Goal: Browse casually: Explore the website without a specific task or goal

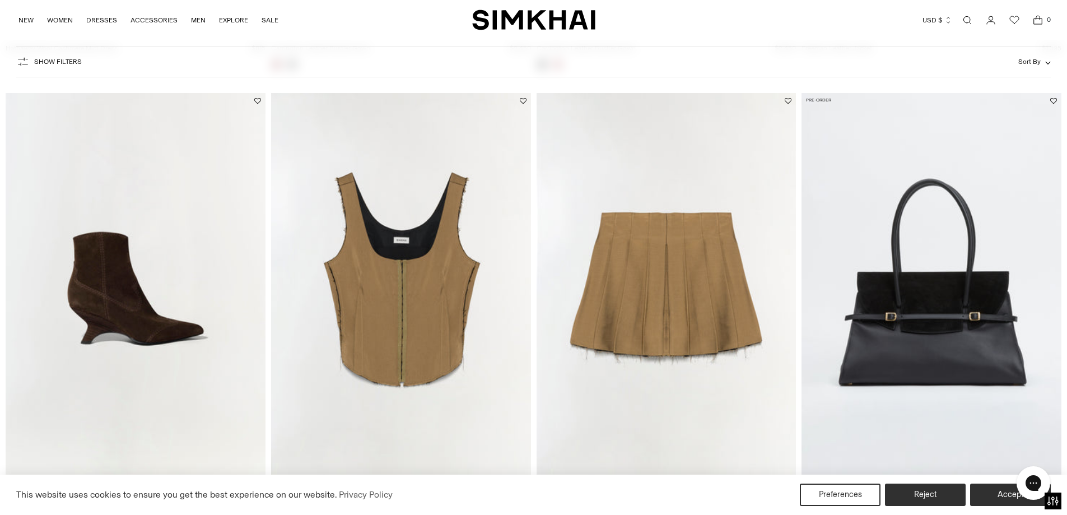
scroll to position [5940, 0]
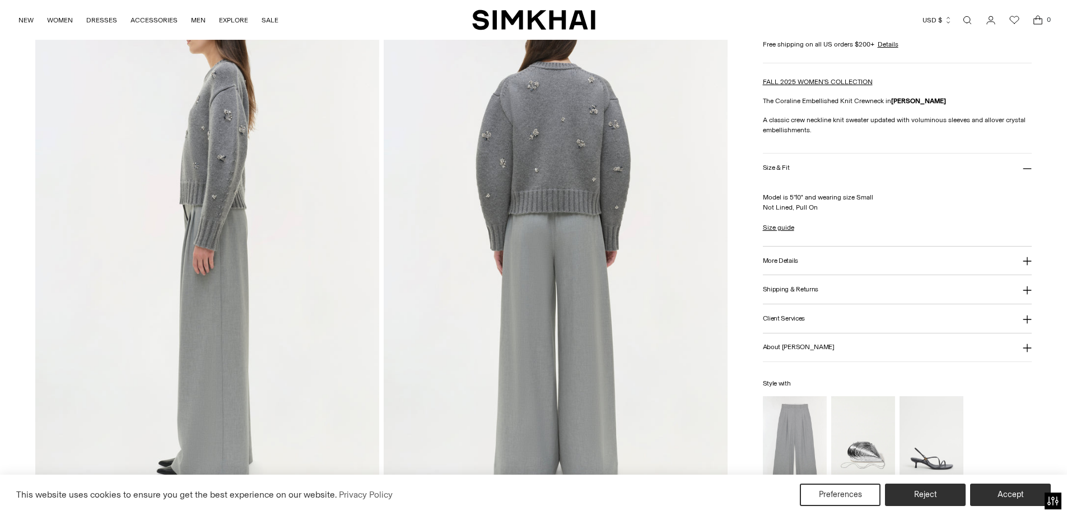
click at [619, 132] on img at bounding box center [556, 243] width 344 height 516
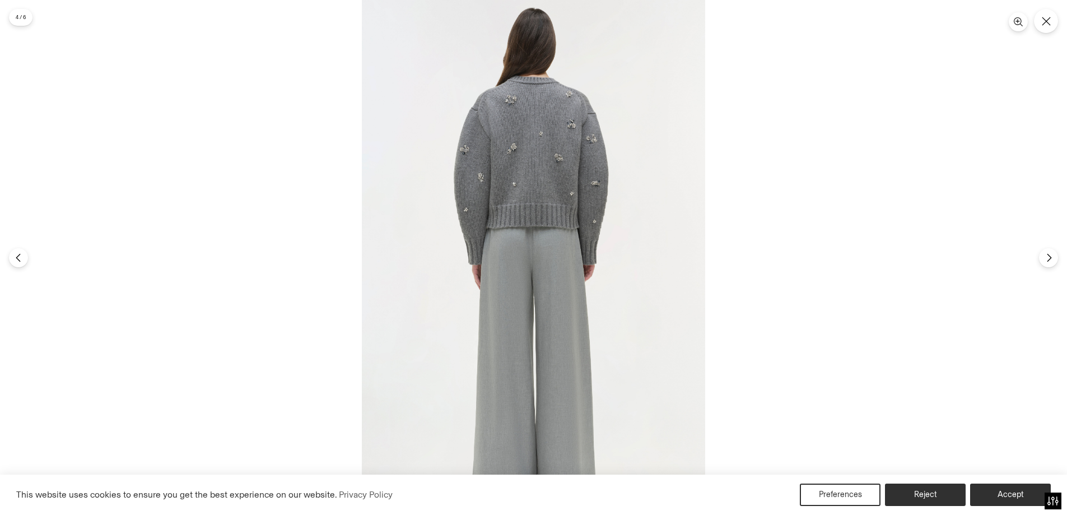
click at [534, 147] on img at bounding box center [533, 257] width 343 height 515
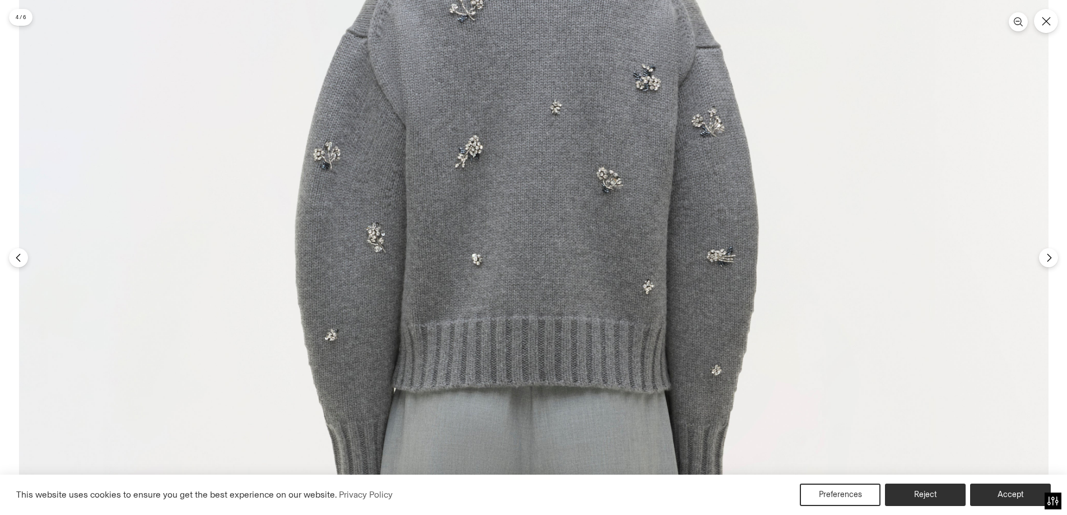
click at [533, 132] on img at bounding box center [534, 478] width 1030 height 1544
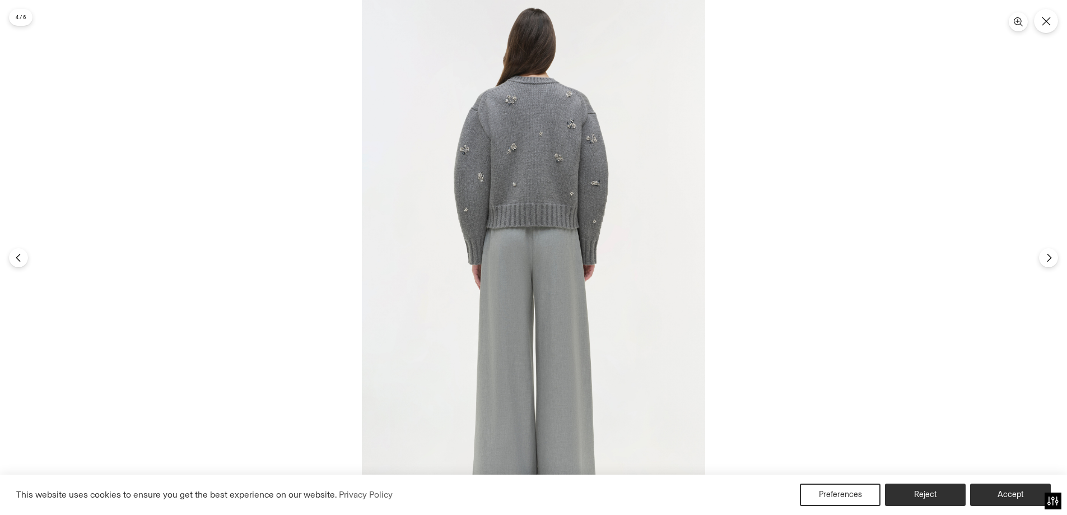
click at [527, 134] on img at bounding box center [533, 257] width 343 height 515
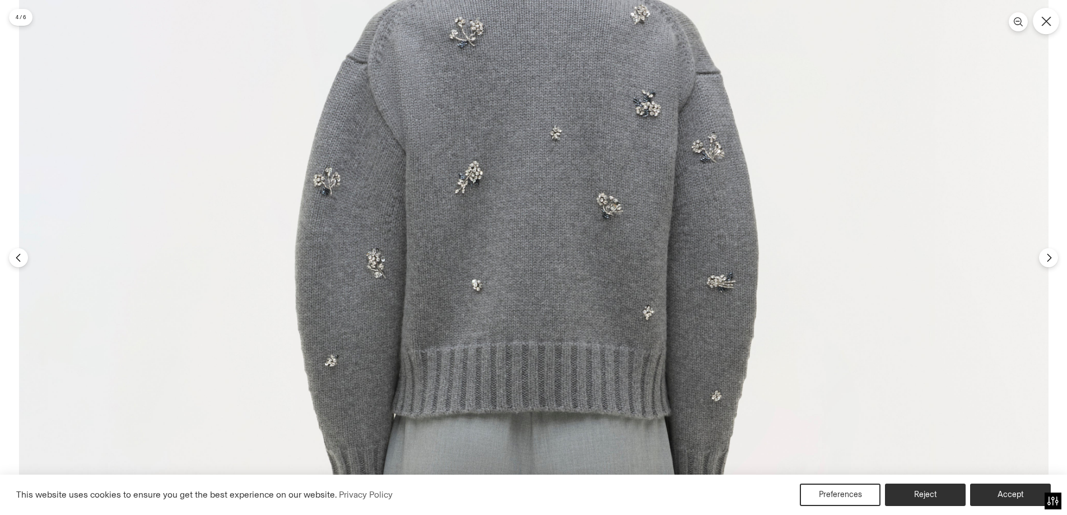
click at [1051, 29] on button "Close" at bounding box center [1046, 21] width 26 height 26
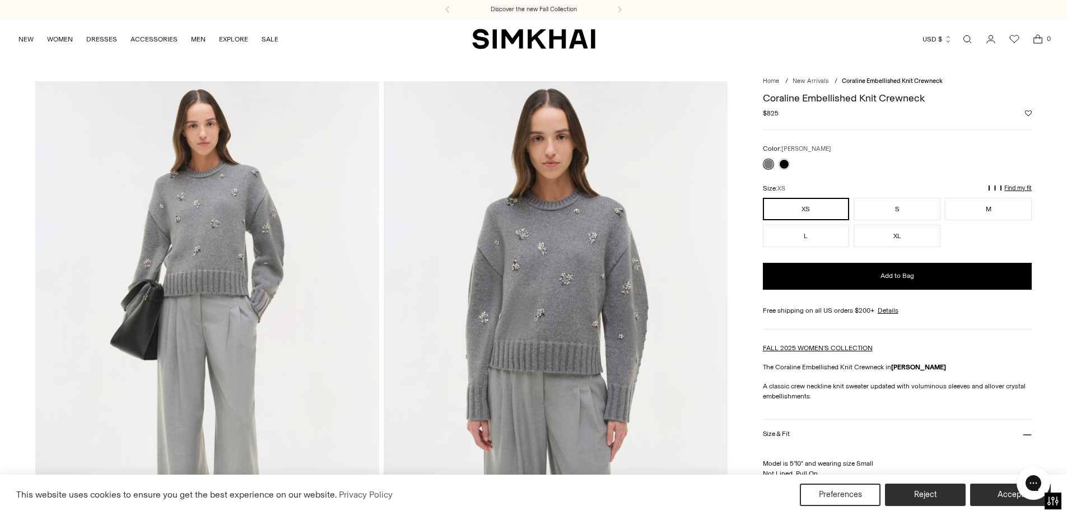
click at [30, 37] on link "NEW" at bounding box center [25, 39] width 15 height 25
